Goal: Transaction & Acquisition: Purchase product/service

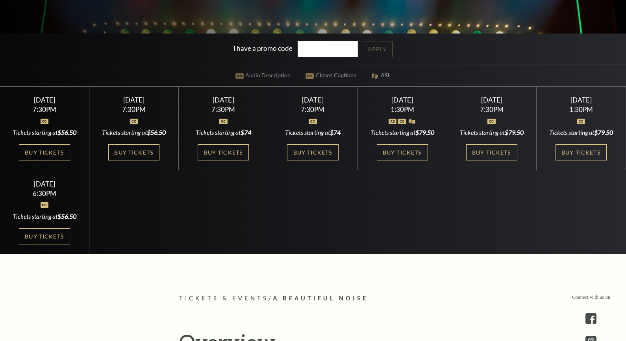
scroll to position [236, 0]
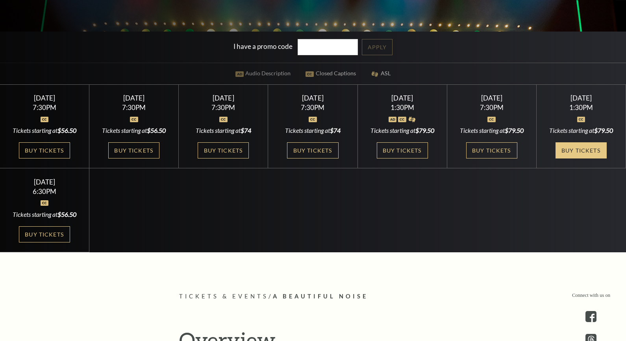
click at [580, 147] on link "Buy Tickets" at bounding box center [581, 150] width 51 height 16
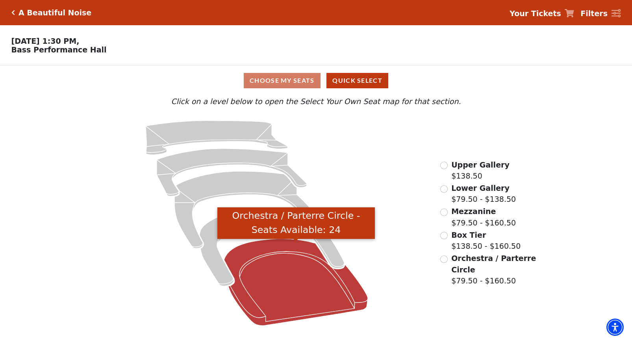
click at [287, 293] on icon "Orchestra / Parterre Circle - Seats Available: 24" at bounding box center [296, 282] width 144 height 87
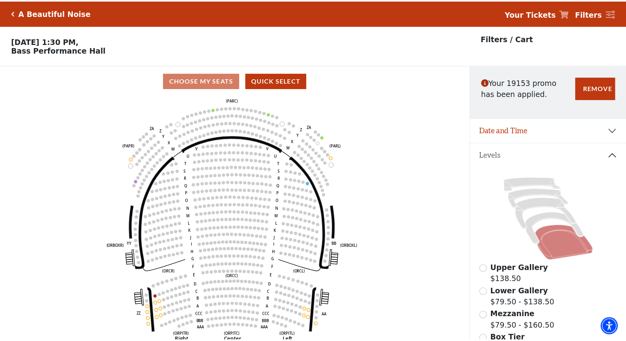
scroll to position [37, 0]
